Goal: Check status: Check status

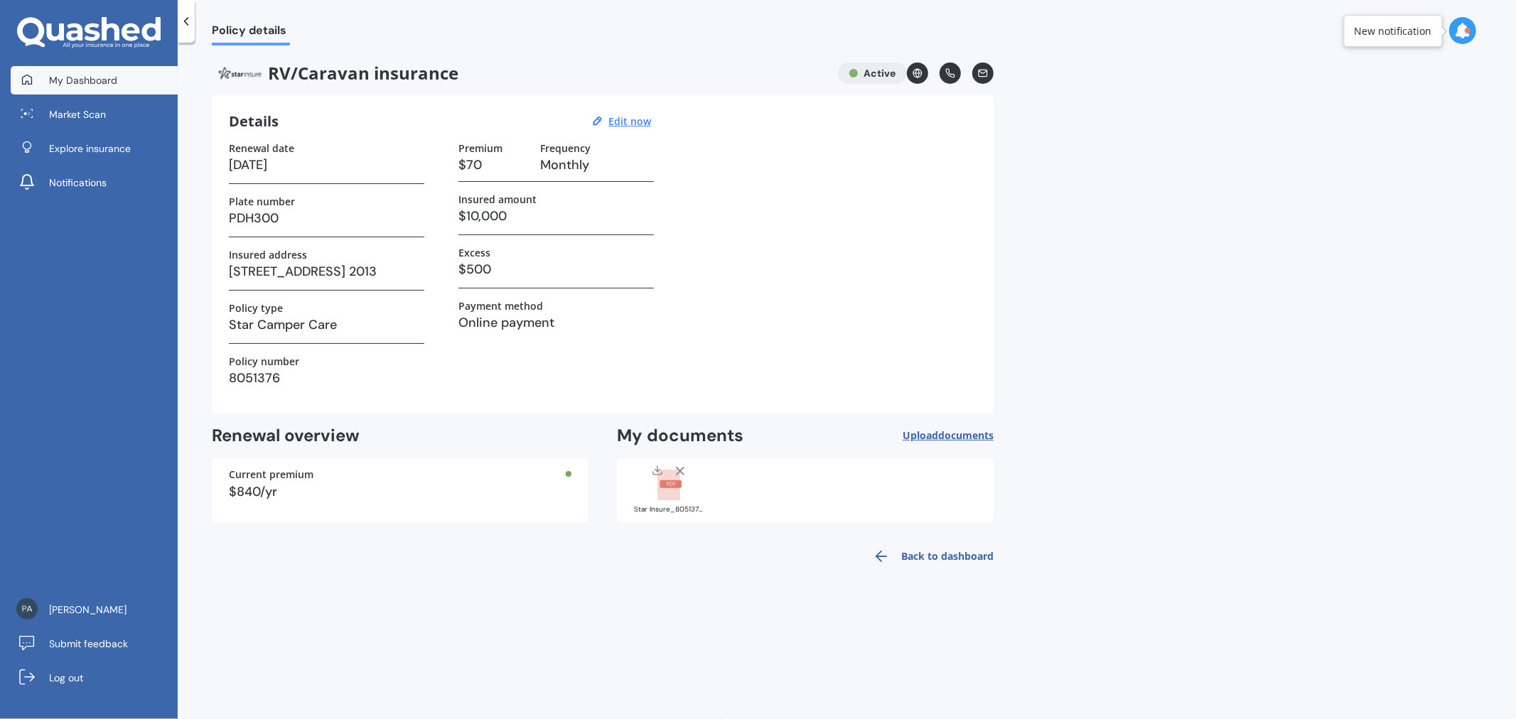
click at [100, 85] on span "My Dashboard" at bounding box center [83, 80] width 68 height 14
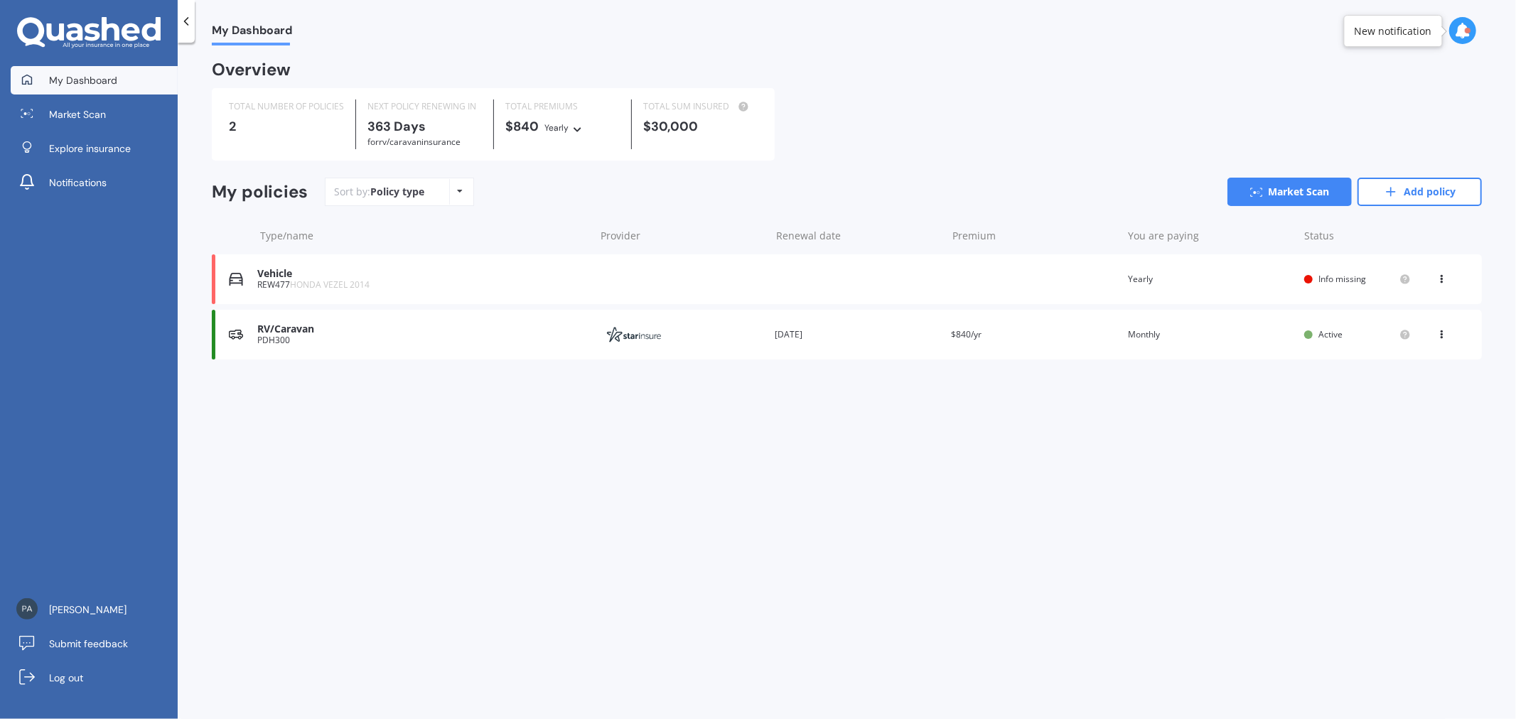
click at [474, 328] on div "RV/Caravan" at bounding box center [422, 329] width 330 height 12
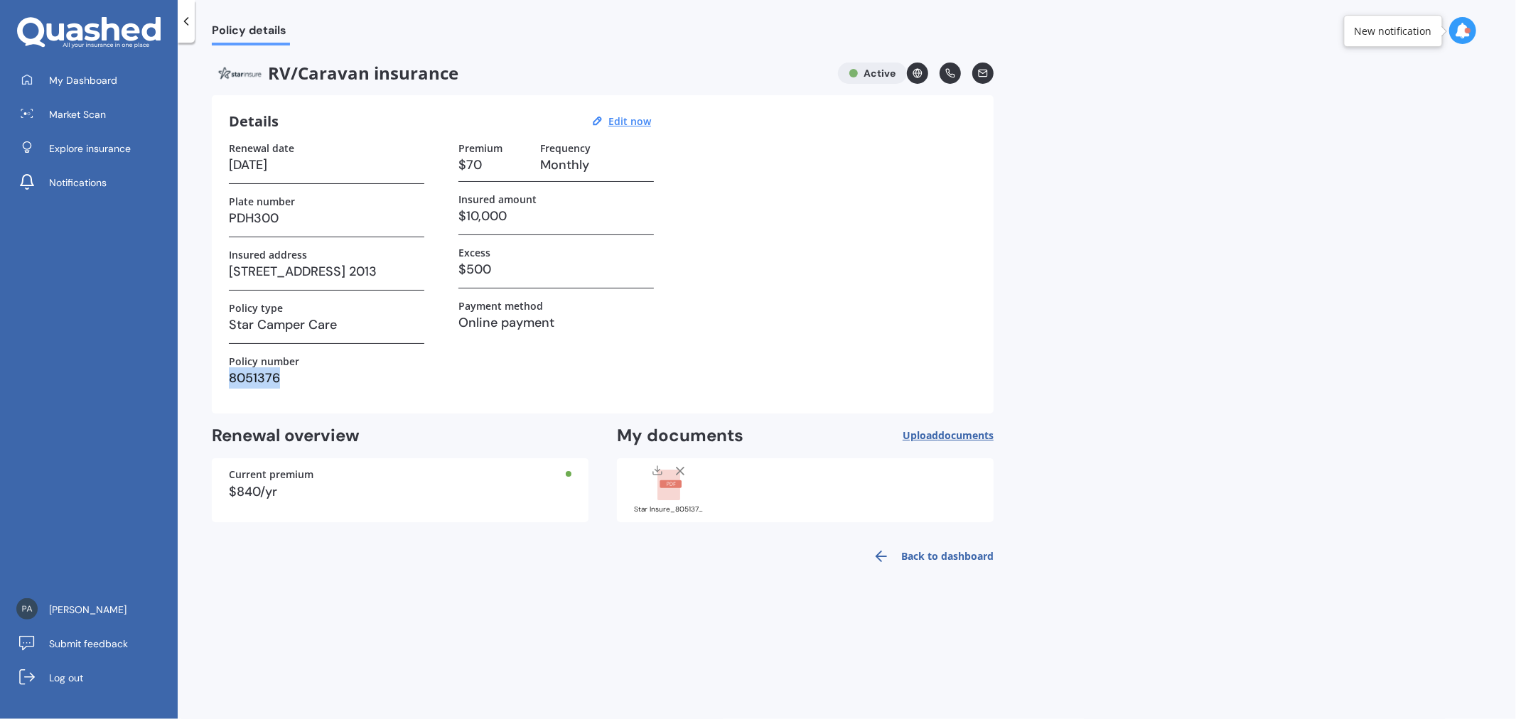
drag, startPoint x: 277, startPoint y: 375, endPoint x: 214, endPoint y: 374, distance: 63.3
click at [214, 374] on div "Details Edit now Renewal date [DATE] Plate number PDH300 Insured address [STREE…" at bounding box center [603, 254] width 782 height 318
click at [259, 361] on label "Policy number" at bounding box center [264, 361] width 70 height 12
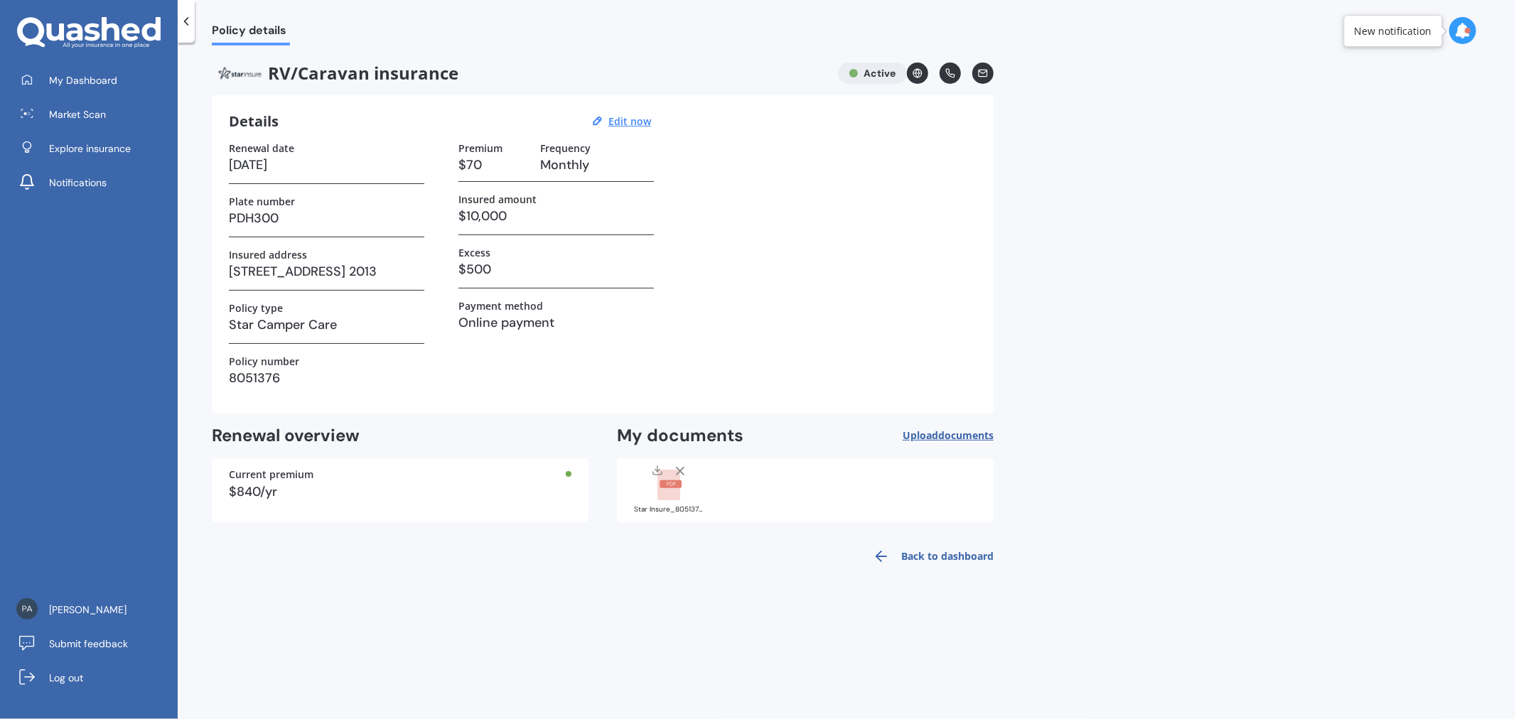
click at [259, 377] on h3 "8051376" at bounding box center [326, 378] width 195 height 21
click at [304, 380] on h3 "8051376" at bounding box center [326, 378] width 195 height 21
drag, startPoint x: 289, startPoint y: 371, endPoint x: 225, endPoint y: 361, distance: 64.0
click at [225, 361] on div "Details Edit now Renewal date [DATE] Plate number PDH300 Insured address [STREE…" at bounding box center [603, 254] width 782 height 318
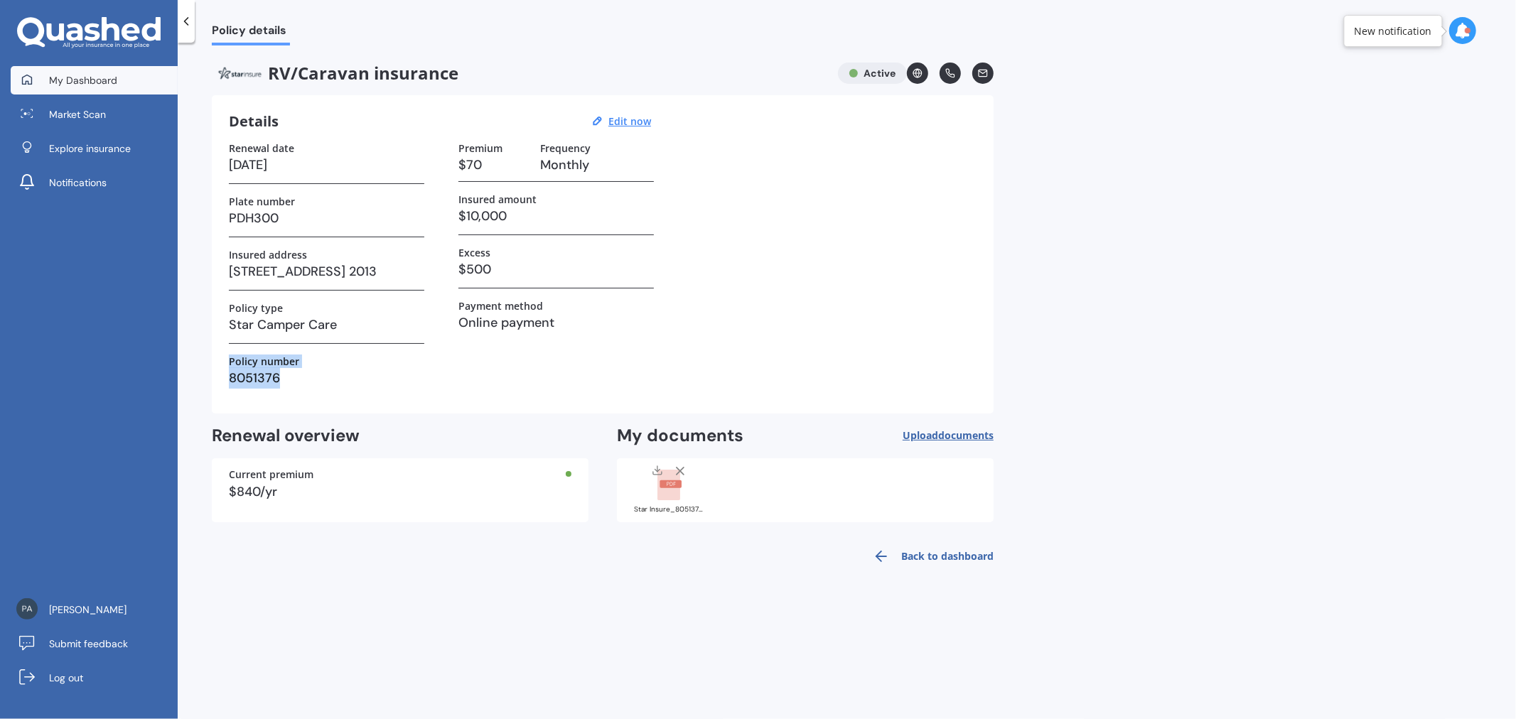
click at [109, 84] on span "My Dashboard" at bounding box center [83, 80] width 68 height 14
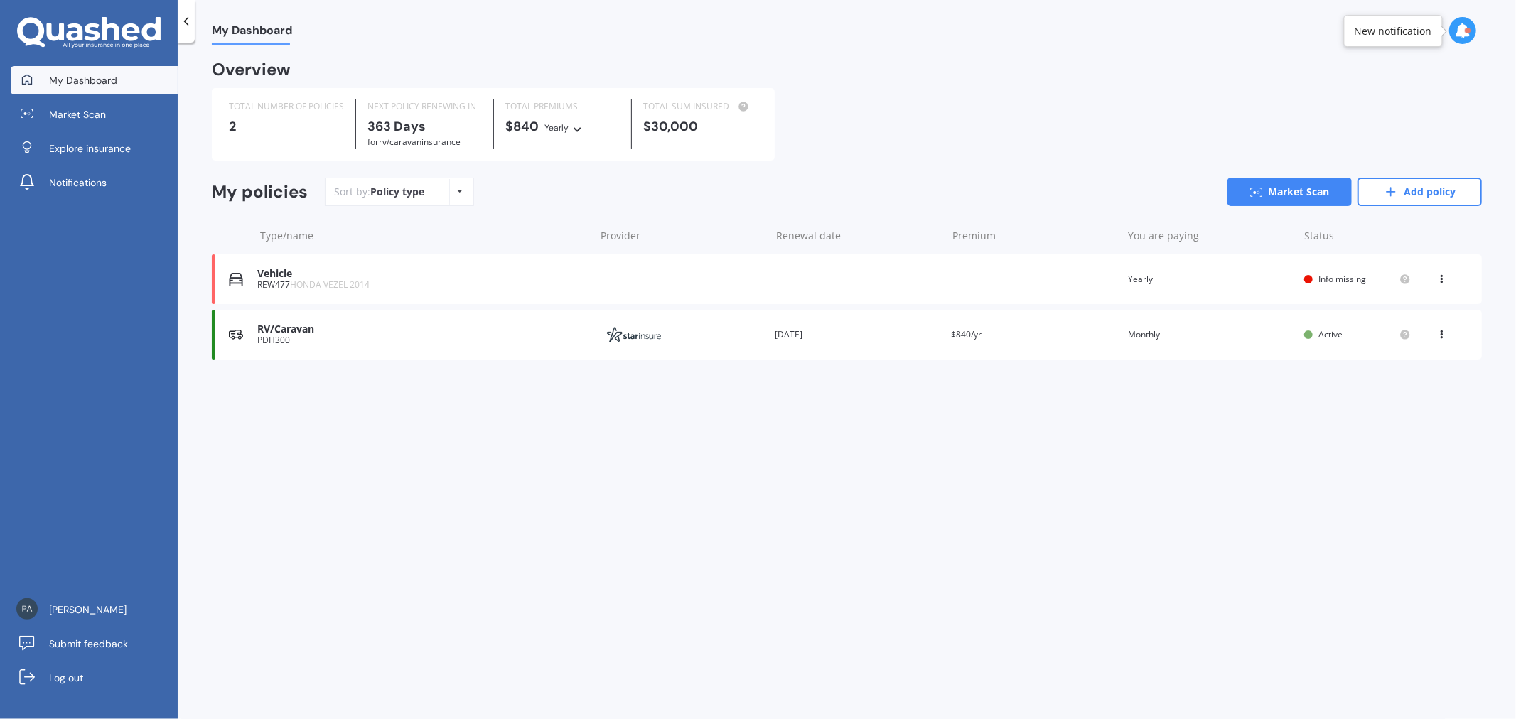
click at [414, 342] on div "PDH300" at bounding box center [422, 341] width 330 height 10
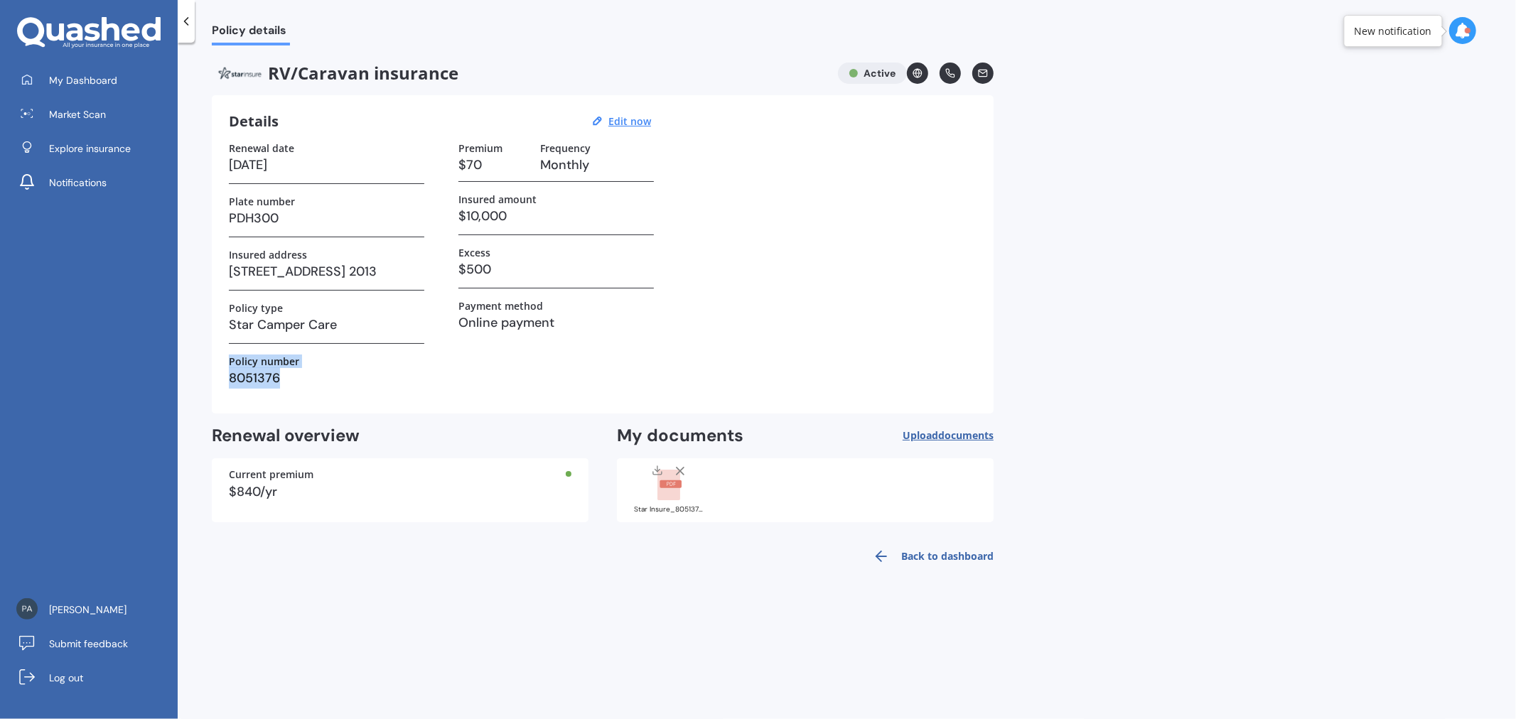
drag, startPoint x: 294, startPoint y: 377, endPoint x: 220, endPoint y: 363, distance: 74.6
click at [220, 363] on div "Details Edit now Renewal date [DATE] Plate number PDH300 Insured address [STREE…" at bounding box center [603, 254] width 782 height 318
click at [302, 360] on div "Policy number" at bounding box center [326, 361] width 195 height 12
click at [107, 68] on link "My Dashboard" at bounding box center [94, 80] width 167 height 28
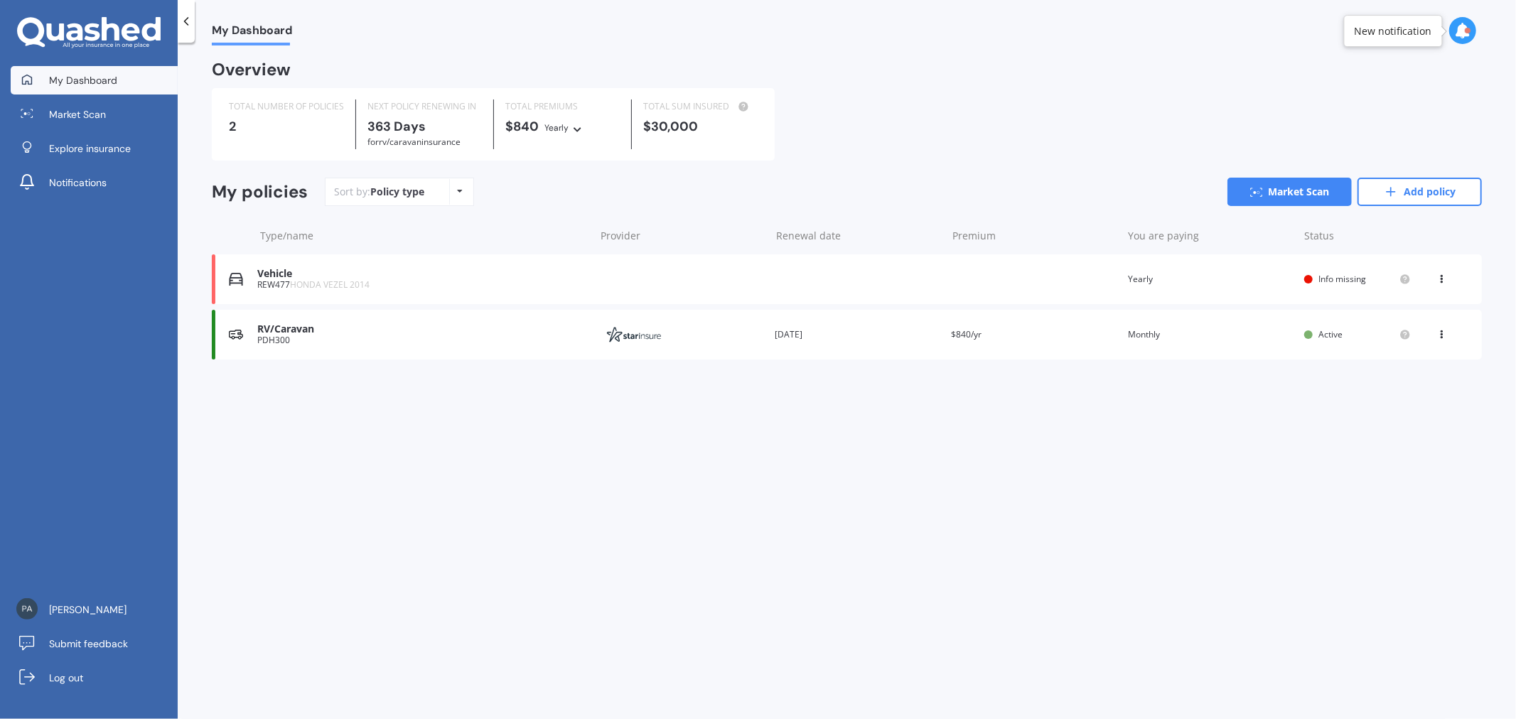
click at [1245, 341] on div "You are paying Monthly" at bounding box center [1210, 335] width 165 height 14
